Goal: Task Accomplishment & Management: Use online tool/utility

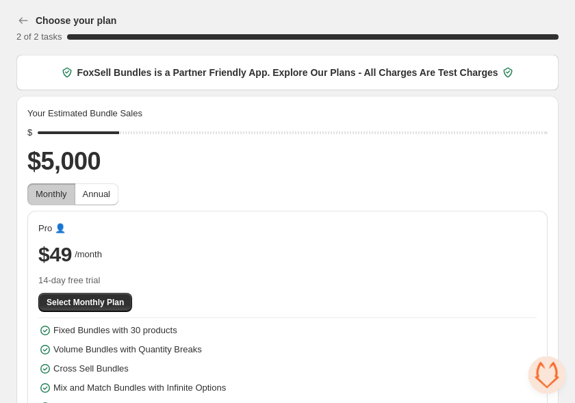
click at [327, 242] on div "$49 /month" at bounding box center [287, 254] width 498 height 27
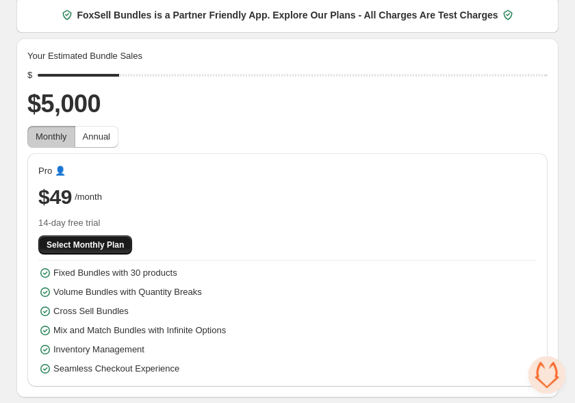
click at [101, 250] on span "Select Monthly Plan" at bounding box center [85, 244] width 77 height 11
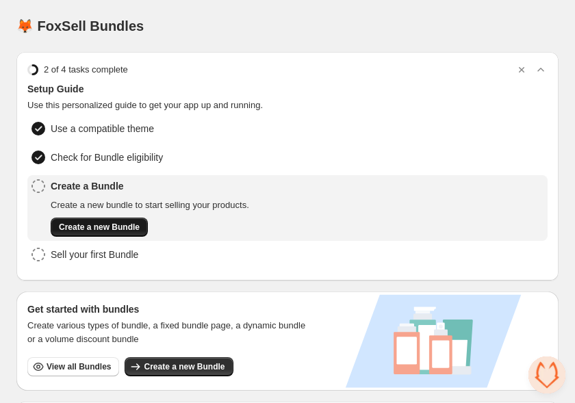
click at [109, 228] on span "Create a new Bundle" at bounding box center [99, 227] width 81 height 11
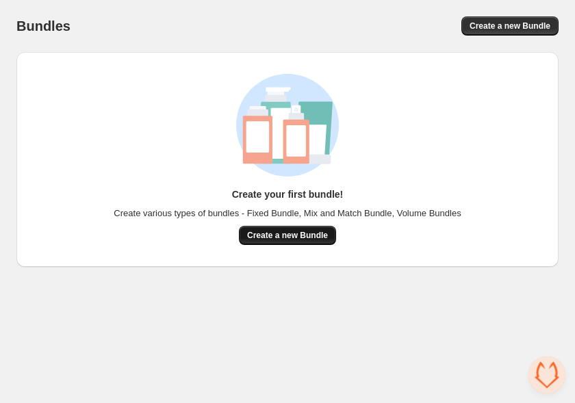
click at [291, 239] on span "Create a new Bundle" at bounding box center [287, 235] width 81 height 11
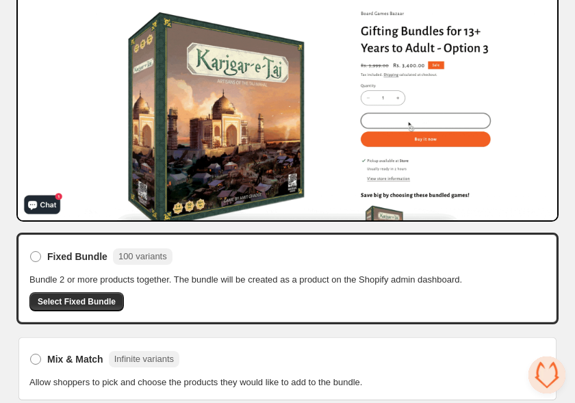
scroll to position [265, 0]
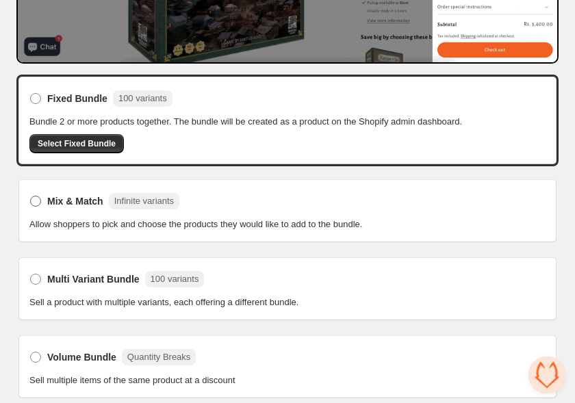
click at [33, 198] on span at bounding box center [35, 201] width 11 height 11
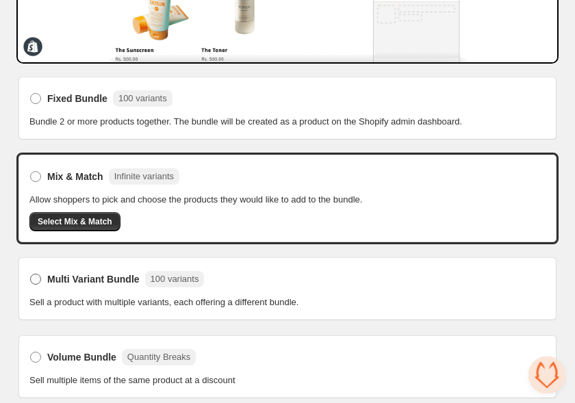
click at [38, 276] on span at bounding box center [35, 279] width 11 height 11
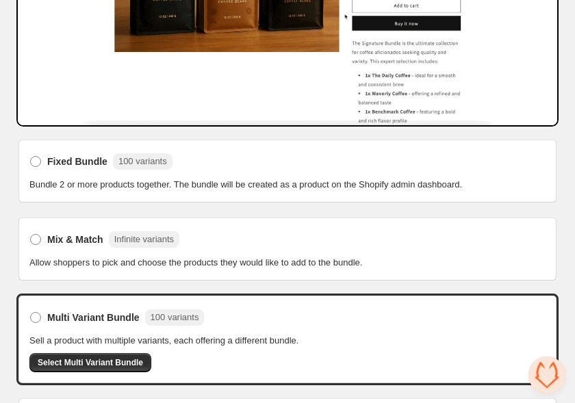
scroll to position [264, 0]
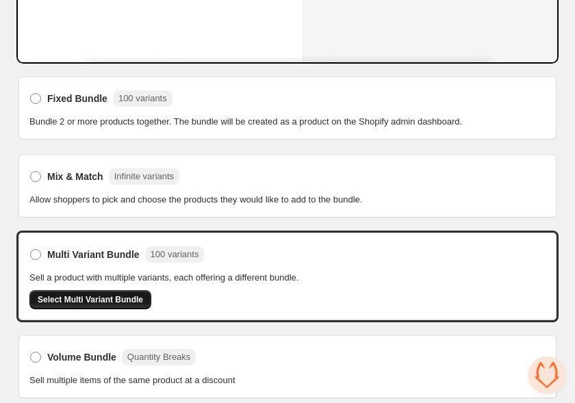
click at [71, 296] on span "Select Multi Variant Bundle" at bounding box center [90, 299] width 105 height 11
